Goal: Information Seeking & Learning: Find specific fact

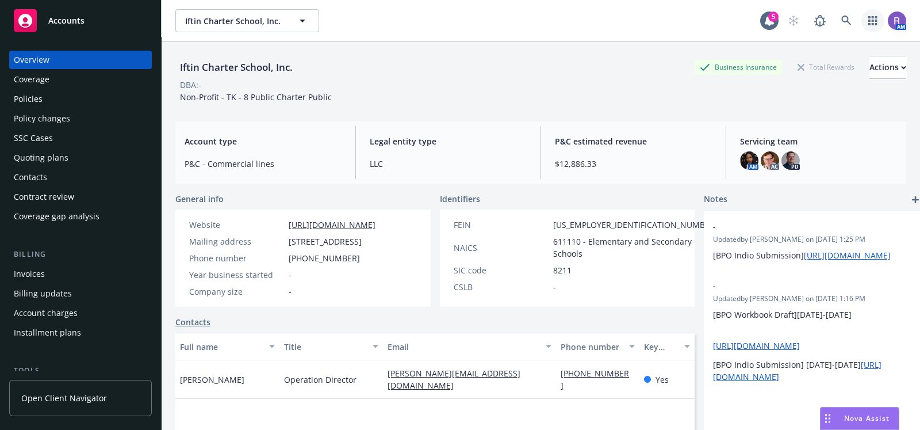
click at [868, 20] on icon "button" at bounding box center [872, 20] width 9 height 9
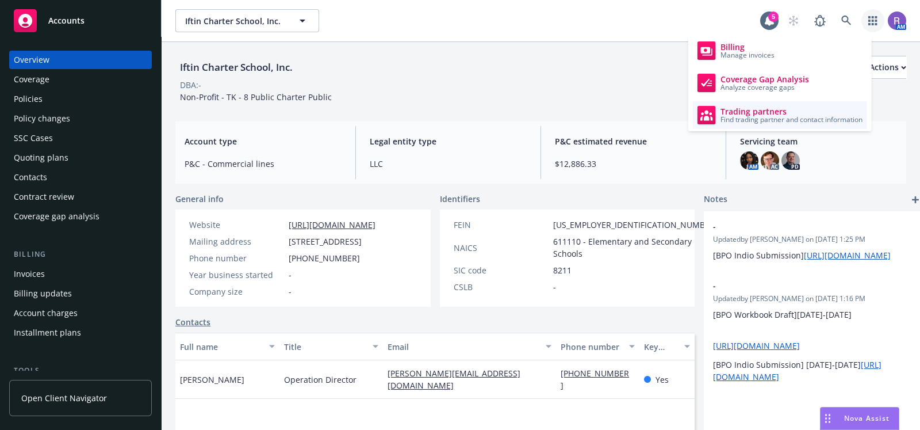
click at [729, 110] on span "Trading partners" at bounding box center [792, 111] width 142 height 9
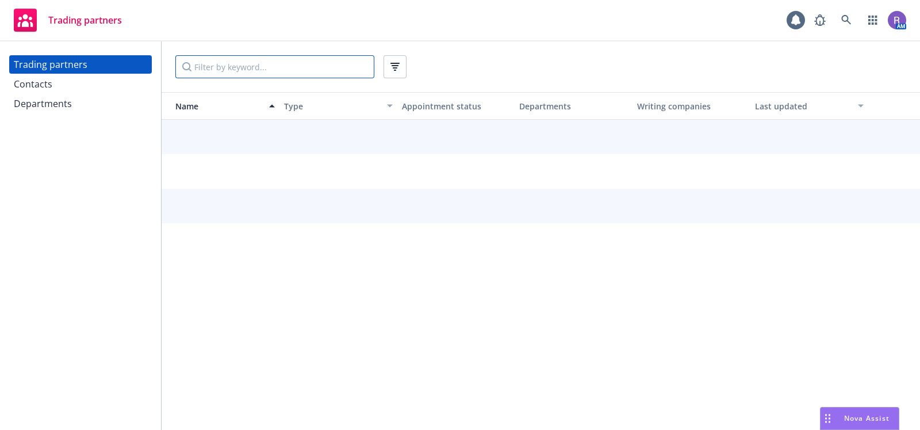
click at [223, 63] on input "Filter by keyword..." at bounding box center [274, 66] width 199 height 23
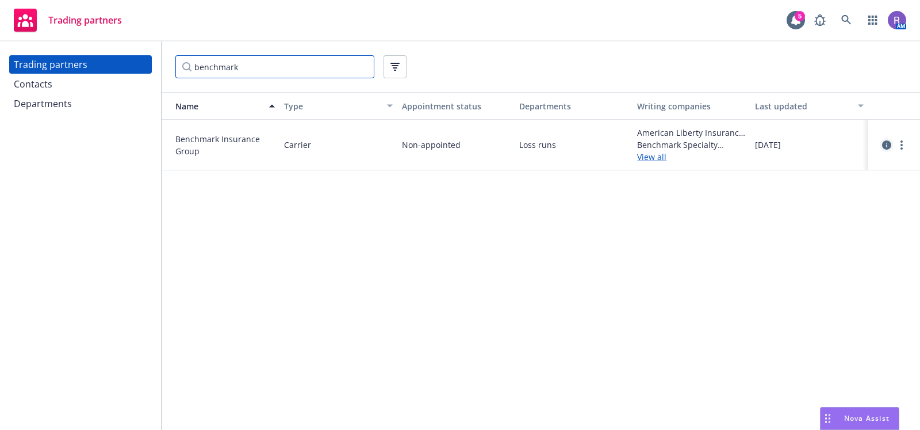
type input "benchmark"
click at [883, 144] on icon "circleInformation" at bounding box center [886, 144] width 9 height 9
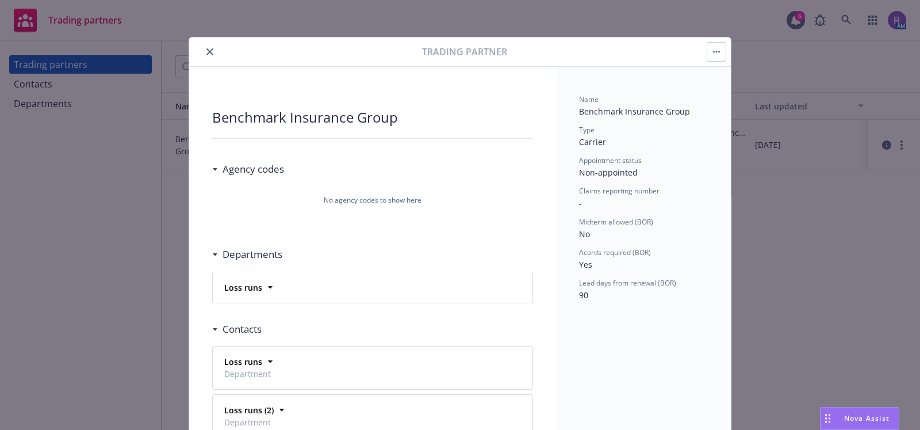
drag, startPoint x: 894, startPoint y: 311, endPoint x: 781, endPoint y: 329, distance: 114.8
click at [894, 311] on div "Trading partner Benchmark Insurance Group Agency codes No agency codes to show …" at bounding box center [460, 215] width 920 height 430
